Goal: Task Accomplishment & Management: Manage account settings

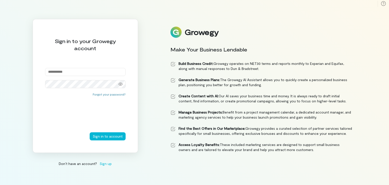
click at [73, 72] on input "email" at bounding box center [85, 72] width 81 height 8
type input "**********"
click at [90, 132] on button "Sign in to account" at bounding box center [108, 136] width 36 height 8
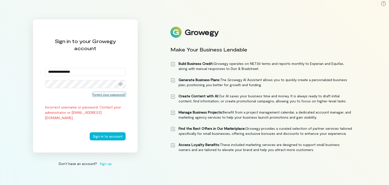
click at [118, 95] on button "Forgot your password?" at bounding box center [109, 94] width 33 height 4
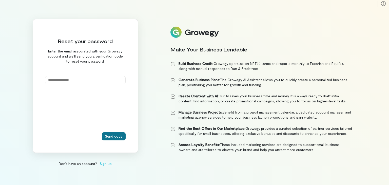
click at [116, 136] on button "Send code" at bounding box center [114, 136] width 24 height 8
click at [70, 80] on input "email" at bounding box center [85, 80] width 81 height 8
type input "**********"
click at [117, 136] on button "Send code" at bounding box center [114, 136] width 24 height 8
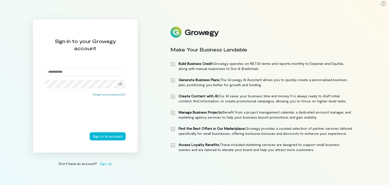
click at [113, 70] on input "email" at bounding box center [85, 72] width 81 height 8
type input "**********"
click at [112, 136] on button "Sign in to account" at bounding box center [108, 136] width 36 height 8
click at [77, 69] on input "email" at bounding box center [85, 72] width 81 height 8
type input "**********"
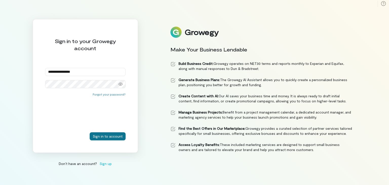
click at [111, 134] on button "Sign in to account" at bounding box center [108, 136] width 36 height 8
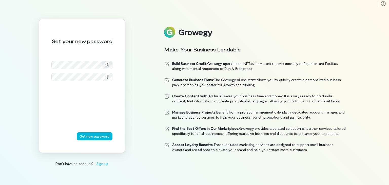
click at [109, 64] on icon at bounding box center [107, 64] width 4 height 3
click at [110, 77] on div at bounding box center [107, 76] width 10 height 7
click at [107, 138] on button "Set new password" at bounding box center [95, 136] width 36 height 8
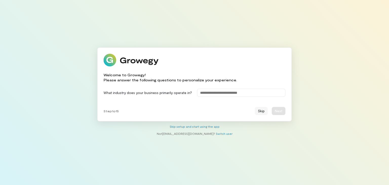
click at [262, 112] on button "Skip" at bounding box center [261, 111] width 13 height 8
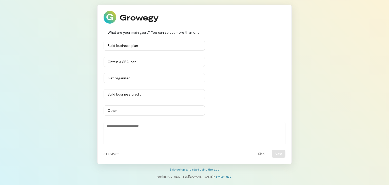
scroll to position [24, 0]
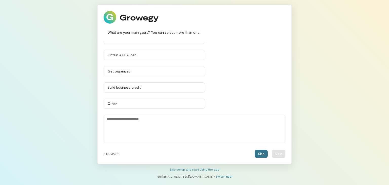
click at [265, 156] on button "Skip" at bounding box center [261, 154] width 13 height 8
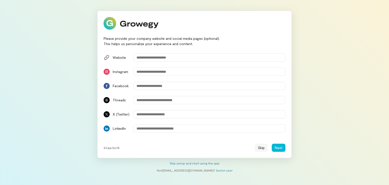
click at [263, 149] on button "Skip" at bounding box center [261, 148] width 13 height 8
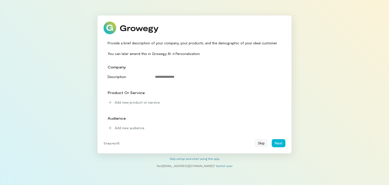
click at [262, 146] on button "Skip" at bounding box center [261, 143] width 13 height 8
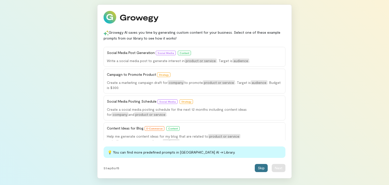
click at [262, 167] on button "Skip" at bounding box center [261, 168] width 13 height 8
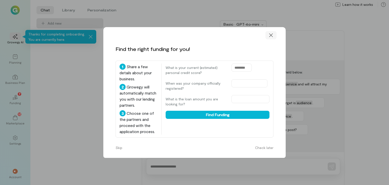
click at [274, 34] on div at bounding box center [270, 35] width 11 height 8
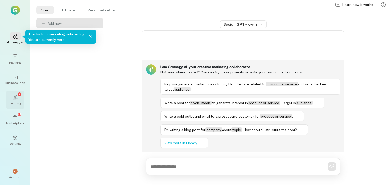
click at [13, 98] on icon "02" at bounding box center [15, 97] width 5 height 5
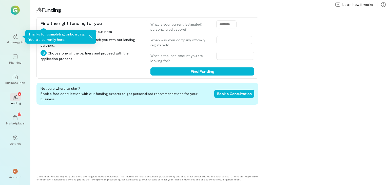
click at [138, 128] on div "Not sure where to start? Book a free consultation with our funding experts to g…" at bounding box center [147, 127] width 222 height 88
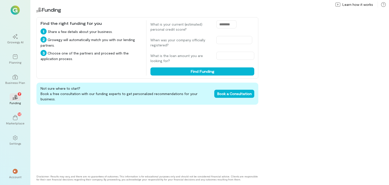
click at [12, 16] on div "Growegy AI Planning Business Plan 02 7 Funding 12 Marketplace Settings ** Accou…" at bounding box center [15, 92] width 30 height 185
click at [15, 11] on img at bounding box center [15, 10] width 9 height 9
click at [21, 12] on div at bounding box center [15, 10] width 18 height 9
click at [21, 174] on div "** Account" at bounding box center [15, 174] width 18 height 18
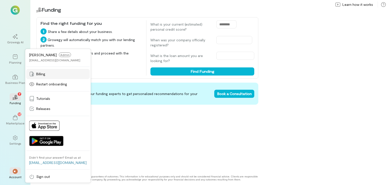
click at [45, 75] on span "Billing" at bounding box center [40, 73] width 9 height 5
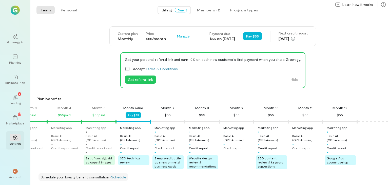
click at [20, 139] on div at bounding box center [15, 138] width 11 height 8
click at [14, 135] on icon at bounding box center [15, 137] width 5 height 5
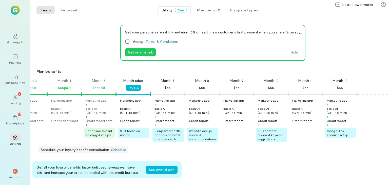
scroll to position [76, 0]
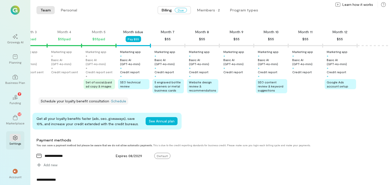
click at [16, 138] on icon at bounding box center [15, 137] width 5 height 5
click at [15, 137] on icon at bounding box center [15, 137] width 5 height 5
click at [182, 11] on span "Due" at bounding box center [181, 10] width 12 height 5
click at [169, 11] on span "Billing" at bounding box center [167, 10] width 10 height 5
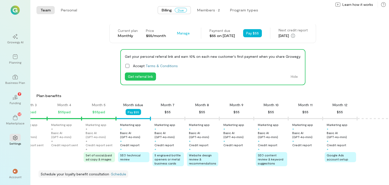
scroll to position [0, 0]
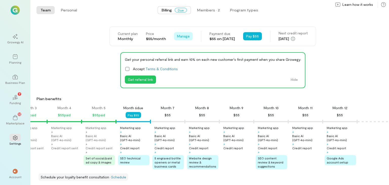
click at [177, 35] on span "Manage" at bounding box center [183, 36] width 13 height 5
click at [191, 60] on link "Cancel plan" at bounding box center [194, 57] width 39 height 10
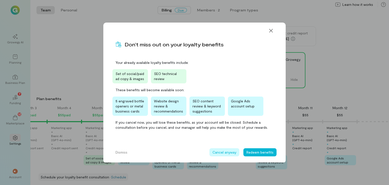
click at [228, 151] on button "Cancel anyway" at bounding box center [224, 152] width 30 height 8
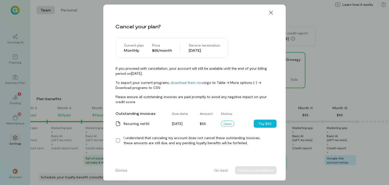
click at [116, 140] on icon at bounding box center [117, 140] width 5 height 5
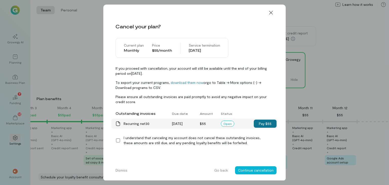
click at [259, 121] on button "Pay $55" at bounding box center [265, 123] width 23 height 8
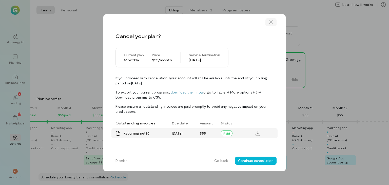
click at [271, 24] on icon at bounding box center [270, 22] width 5 height 5
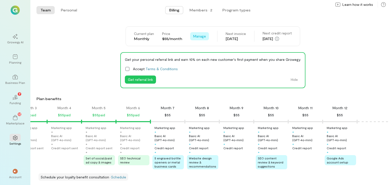
click at [201, 38] on span "Manage" at bounding box center [199, 36] width 13 height 5
click at [207, 59] on span "Cancel plan" at bounding box center [211, 57] width 19 height 5
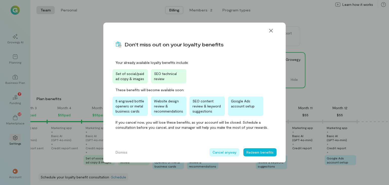
click at [219, 152] on button "Cancel anyway" at bounding box center [224, 152] width 30 height 8
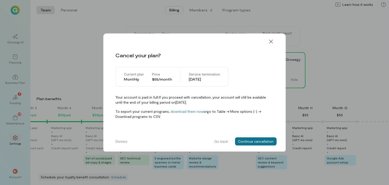
click at [250, 142] on button "Continue cancellation" at bounding box center [256, 141] width 42 height 8
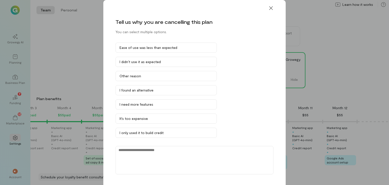
click at [152, 82] on div "Ease of use was less than expected I didn’t use it as expected Other reason I f…" at bounding box center [194, 115] width 158 height 145
click at [152, 80] on button "Other reason" at bounding box center [165, 76] width 101 height 10
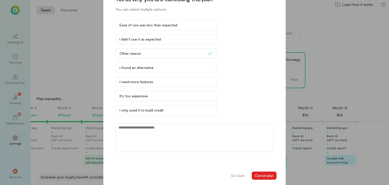
click at [260, 174] on button "Cancel plan" at bounding box center [264, 175] width 25 height 8
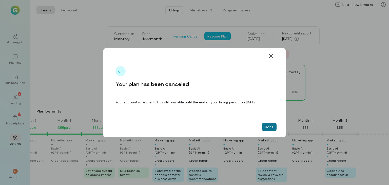
click at [269, 131] on button "Done" at bounding box center [269, 127] width 15 height 8
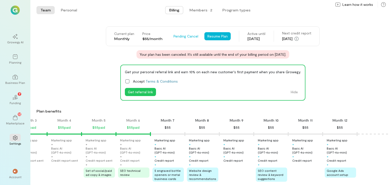
click at [124, 81] on div "Get your personal referral link and earn 10% on each new customer's first payme…" at bounding box center [212, 83] width 185 height 36
click at [127, 81] on icon at bounding box center [127, 81] width 5 height 5
click at [0, 0] on icon at bounding box center [0, 0] width 0 height 0
